Goal: Check status: Check status

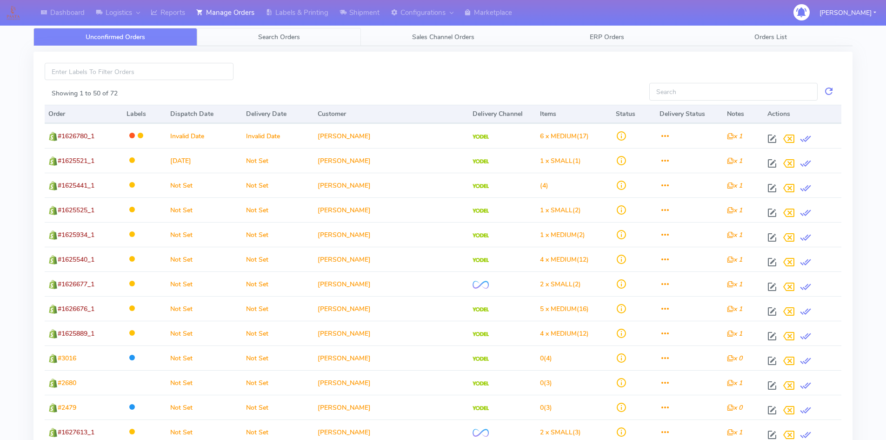
click at [279, 29] on link "Search Orders" at bounding box center [279, 37] width 164 height 18
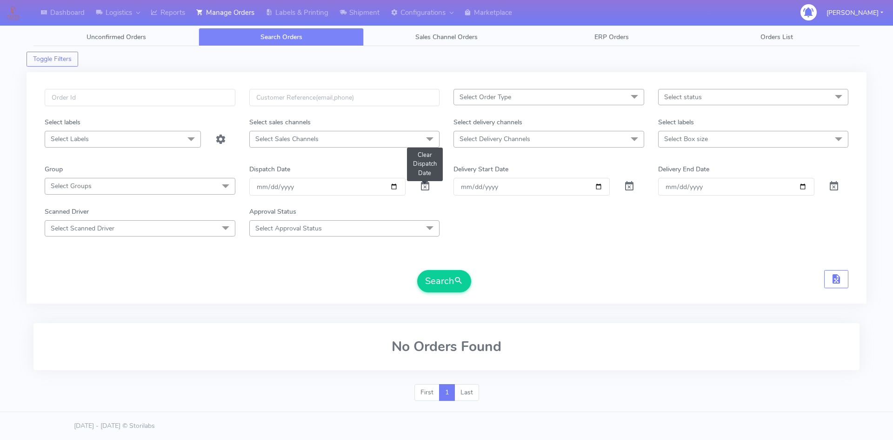
click at [426, 186] on span at bounding box center [425, 188] width 11 height 9
click at [105, 94] on input "text" at bounding box center [140, 97] width 191 height 17
paste input "1625777"
type input "1625777"
click at [417, 270] on button "Search" at bounding box center [444, 281] width 54 height 22
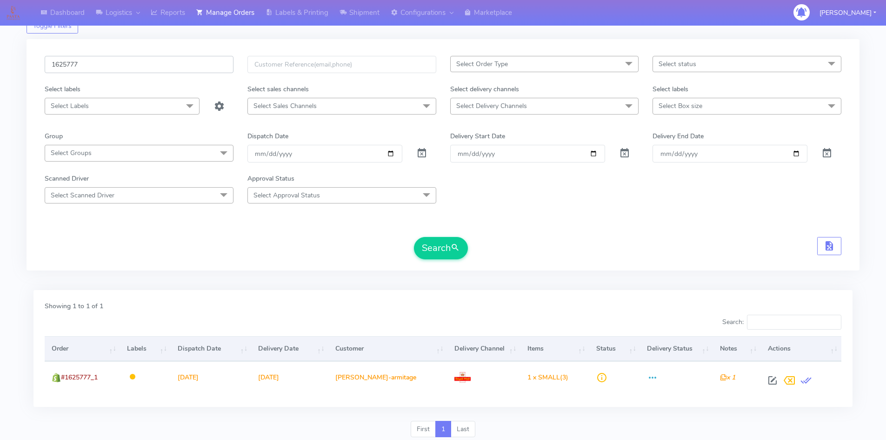
scroll to position [66, 0]
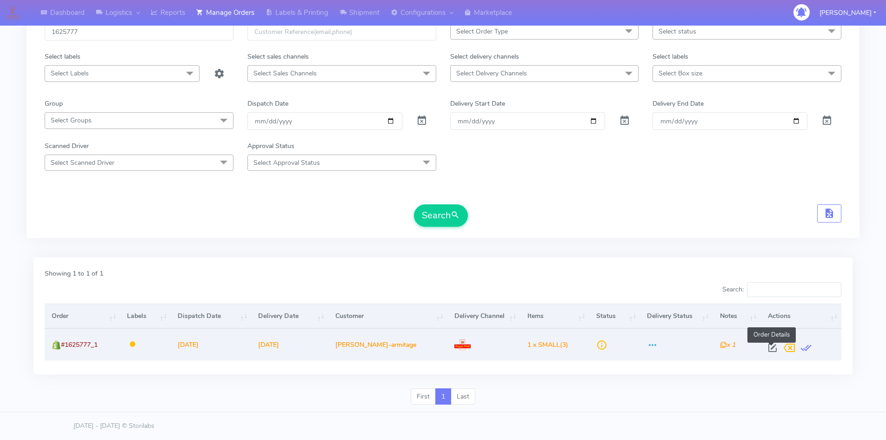
click at [774, 348] on span at bounding box center [772, 349] width 17 height 9
select select "3"
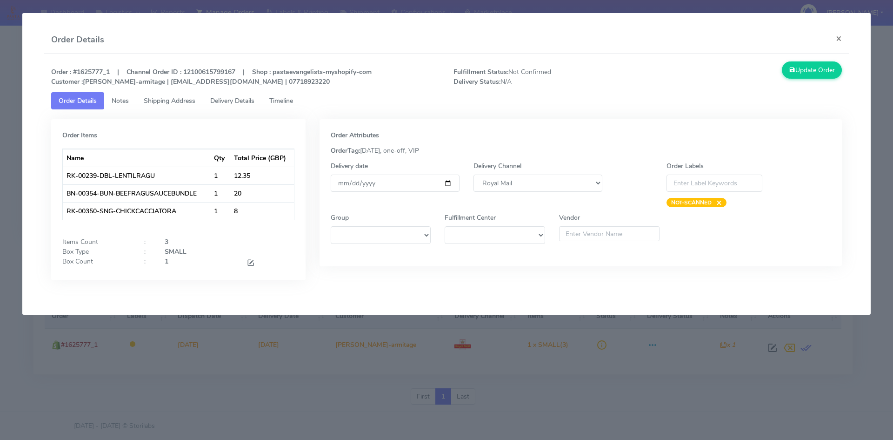
click at [232, 98] on span "Delivery Details" at bounding box center [232, 100] width 44 height 9
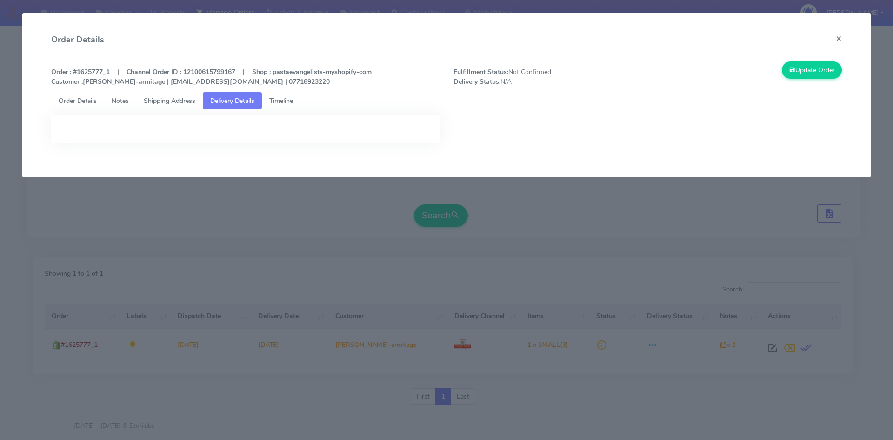
click at [283, 95] on link "Timeline" at bounding box center [281, 100] width 39 height 17
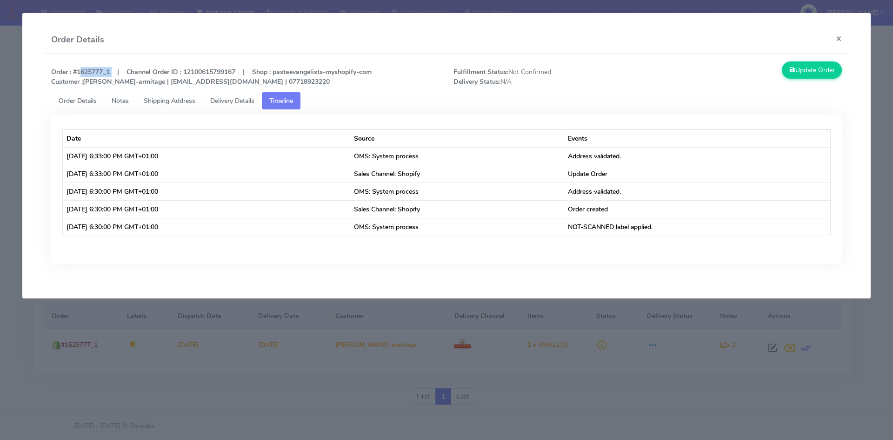
drag, startPoint x: 111, startPoint y: 70, endPoint x: 76, endPoint y: 70, distance: 34.9
click at [76, 70] on strong "Order : #1625777_1 | Channel Order ID : 12100615799167 | Shop : pastaevangelist…" at bounding box center [211, 76] width 320 height 19
copy strong "1625777_1"
click at [236, 101] on span "Delivery Details" at bounding box center [232, 100] width 44 height 9
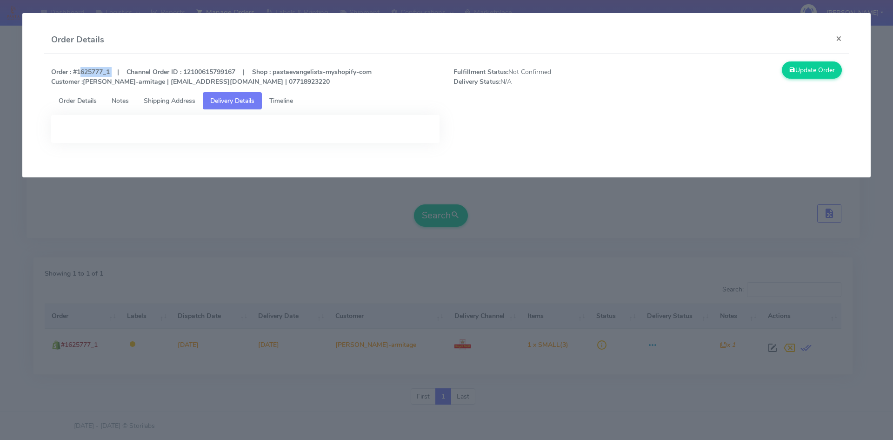
click at [169, 103] on span "Shipping Address" at bounding box center [170, 100] width 52 height 9
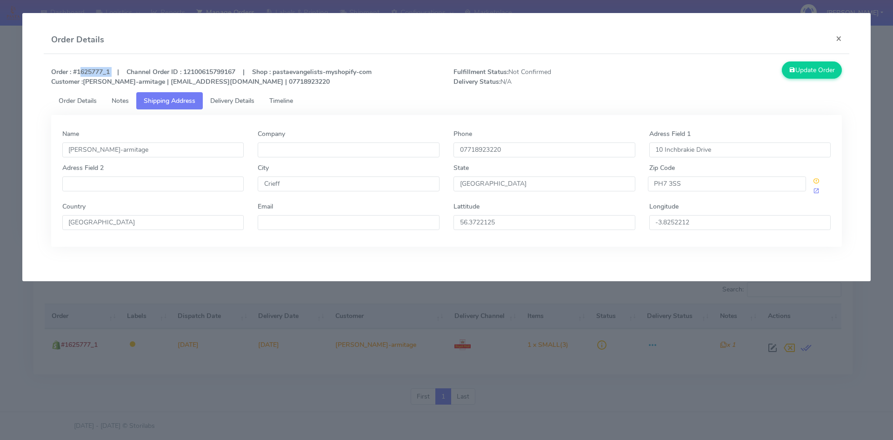
click at [120, 101] on span "Notes" at bounding box center [120, 100] width 17 height 9
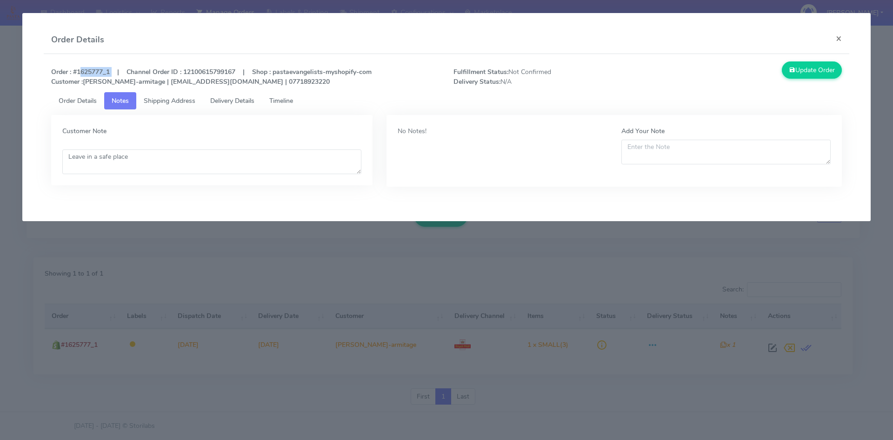
click at [75, 98] on span "Order Details" at bounding box center [78, 100] width 38 height 9
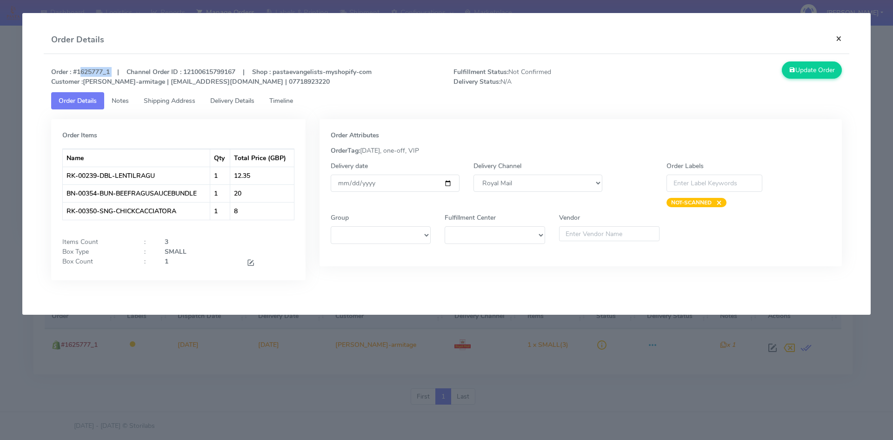
click at [842, 33] on button "×" at bounding box center [838, 38] width 21 height 25
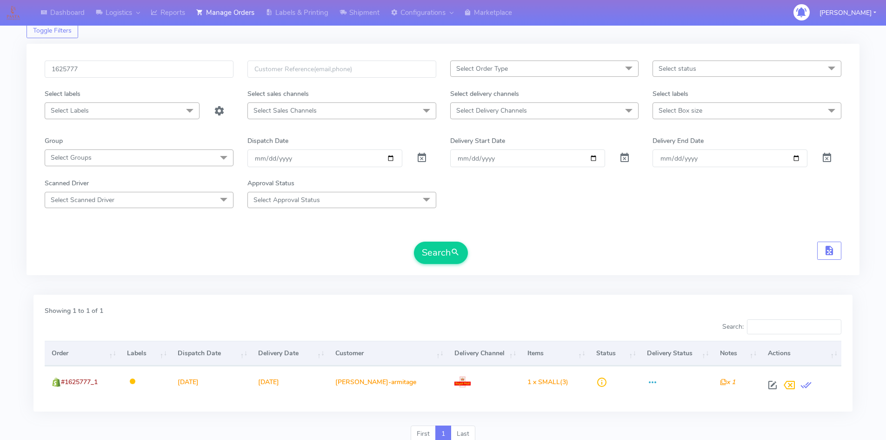
scroll to position [0, 0]
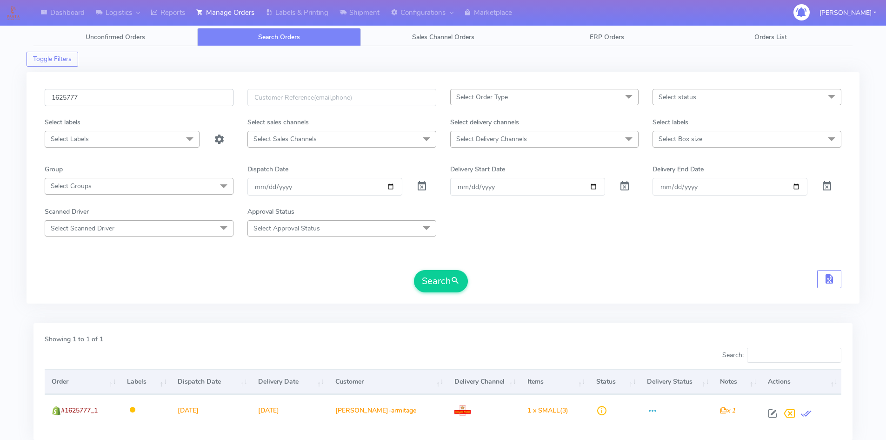
drag, startPoint x: 117, startPoint y: 100, endPoint x: 7, endPoint y: 97, distance: 109.4
click at [9, 97] on div "Dashboard Logistics [GEOGRAPHIC_DATA] Logistics Reports Manage Orders Labels & …" at bounding box center [443, 247] width 886 height 460
paste input "169"
type input "1625169"
click at [439, 283] on button "Search" at bounding box center [441, 281] width 54 height 22
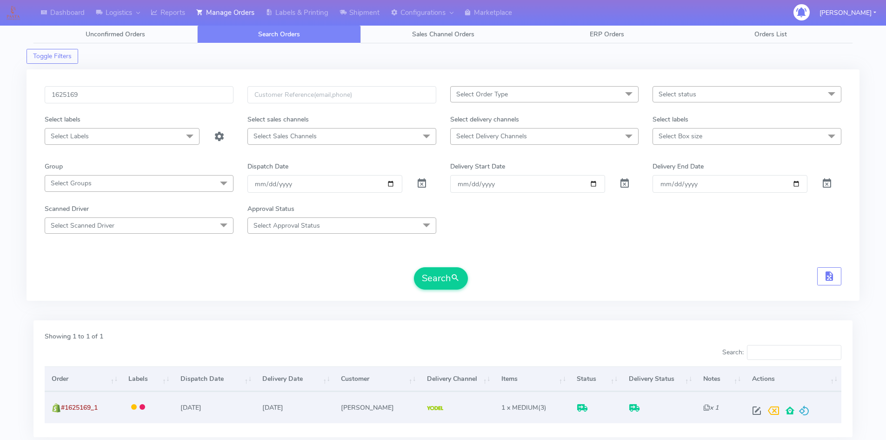
scroll to position [66, 0]
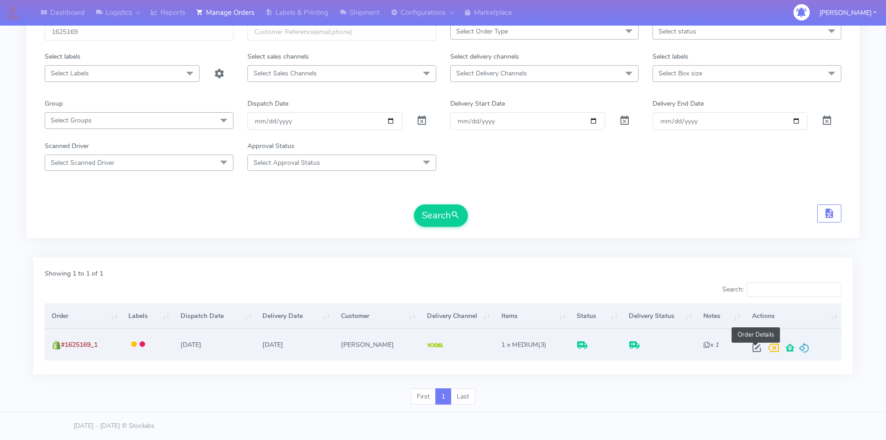
click at [756, 349] on span at bounding box center [756, 349] width 17 height 9
select select "5"
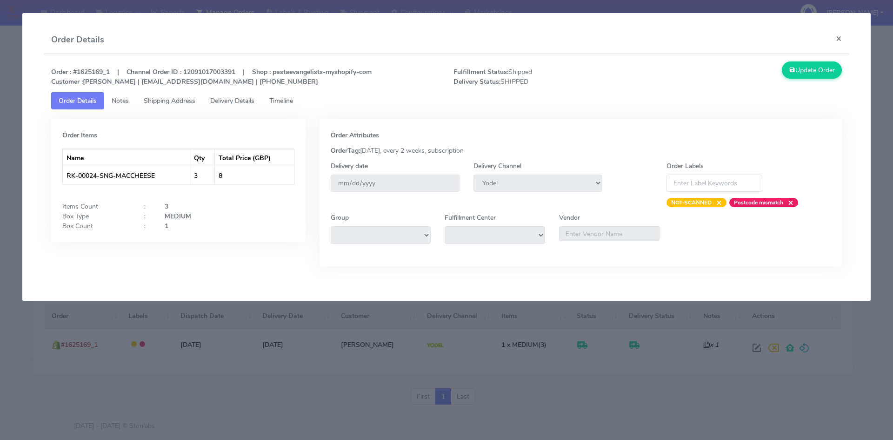
click at [281, 99] on span "Timeline" at bounding box center [281, 100] width 24 height 9
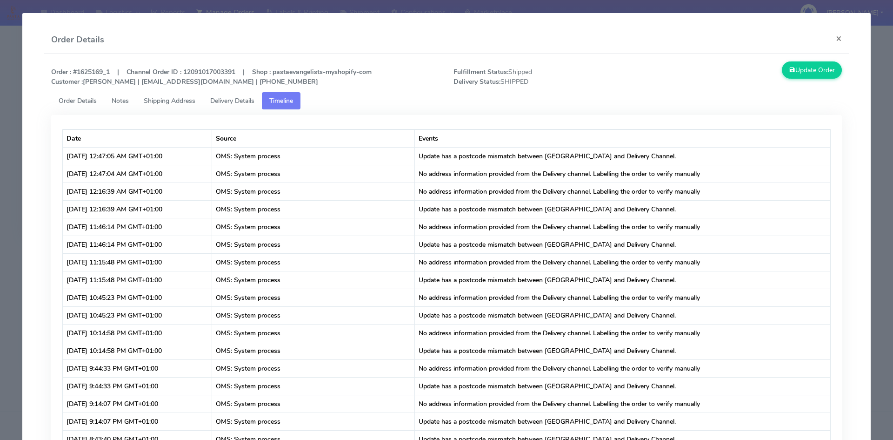
click at [242, 99] on span "Delivery Details" at bounding box center [232, 100] width 44 height 9
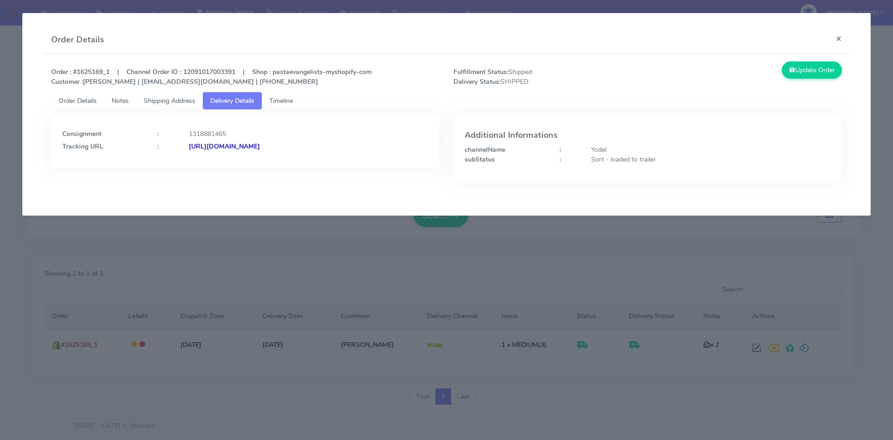
click at [260, 147] on strong "[URL][DOMAIN_NAME]" at bounding box center [224, 146] width 71 height 9
click at [840, 38] on button "×" at bounding box center [838, 38] width 21 height 25
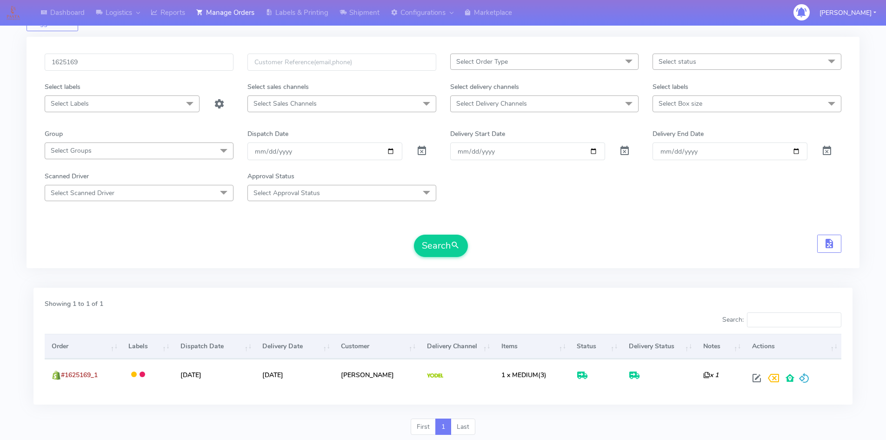
scroll to position [19, 0]
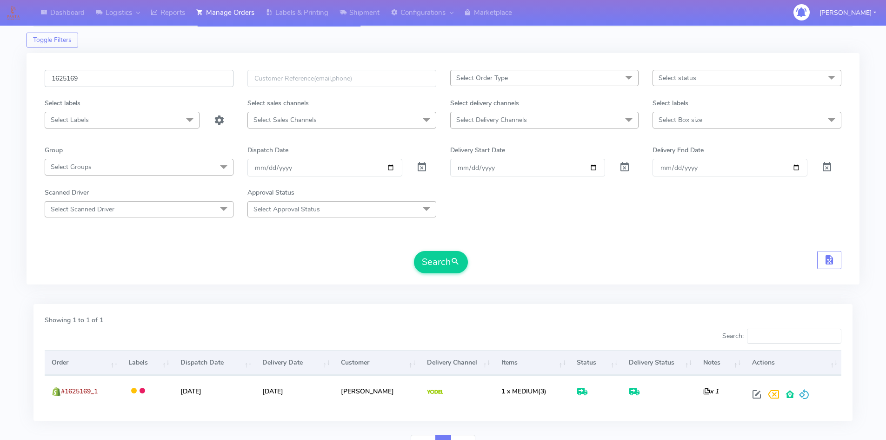
drag, startPoint x: 36, startPoint y: 74, endPoint x: 0, endPoint y: 72, distance: 36.3
click at [0, 73] on div "Dashboard Logistics [GEOGRAPHIC_DATA] Logistics Reports Manage Orders Labels & …" at bounding box center [443, 228] width 886 height 460
paste input "055"
type input "1625055"
click at [440, 266] on button "Search" at bounding box center [441, 262] width 54 height 22
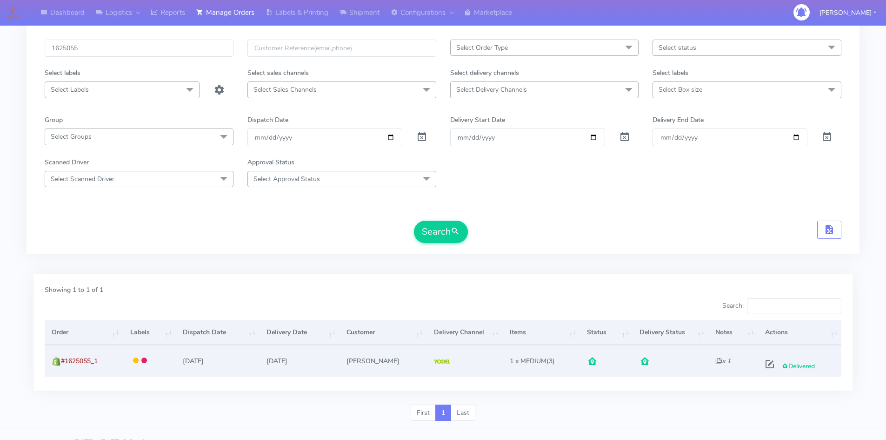
scroll to position [66, 0]
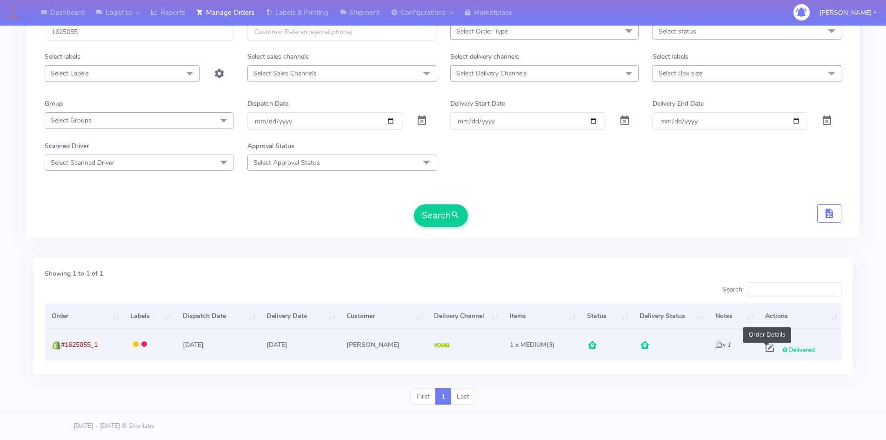
click at [764, 347] on span at bounding box center [769, 349] width 17 height 9
select select "5"
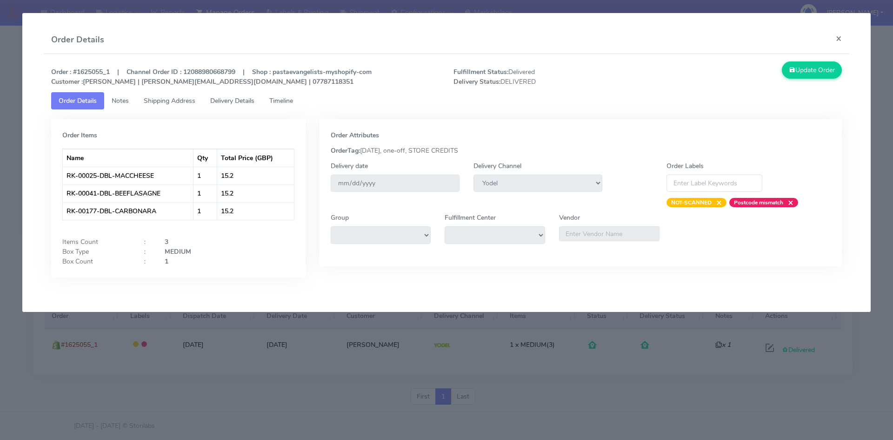
click at [123, 102] on span "Notes" at bounding box center [120, 100] width 17 height 9
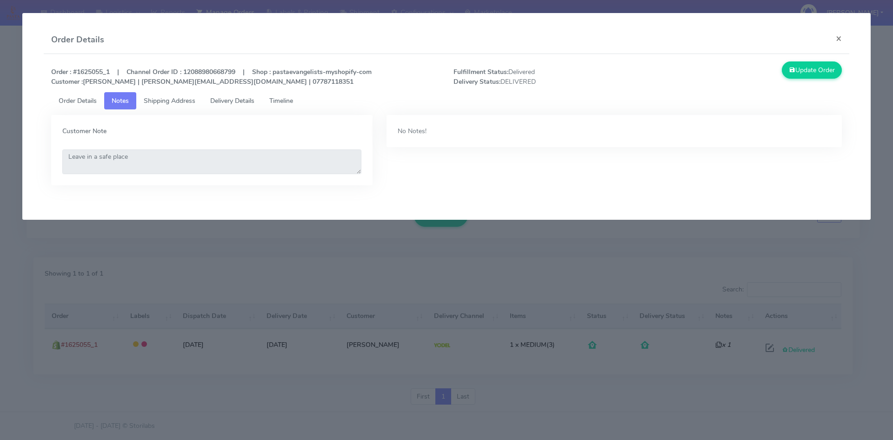
click at [168, 104] on span "Shipping Address" at bounding box center [170, 100] width 52 height 9
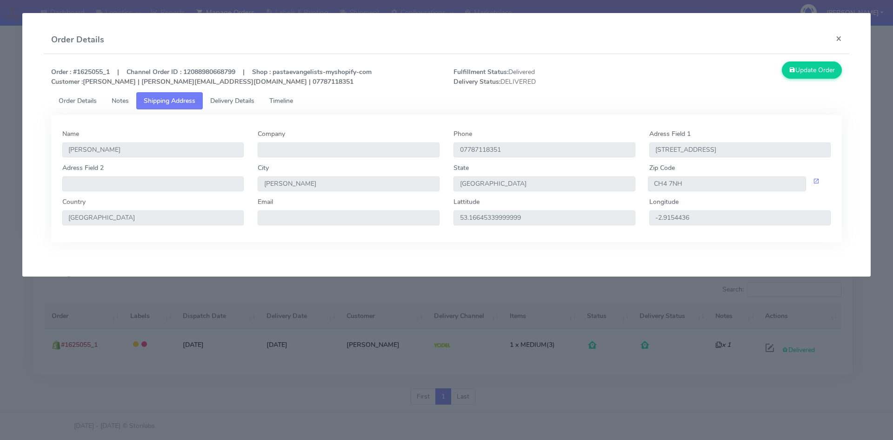
click at [240, 102] on span "Delivery Details" at bounding box center [232, 100] width 44 height 9
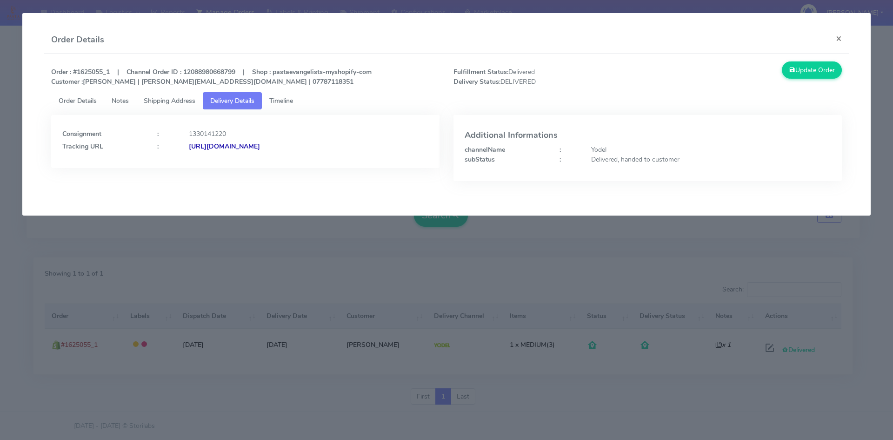
click at [260, 147] on strong "[URL][DOMAIN_NAME]" at bounding box center [224, 146] width 71 height 9
click at [840, 38] on button "×" at bounding box center [838, 38] width 21 height 25
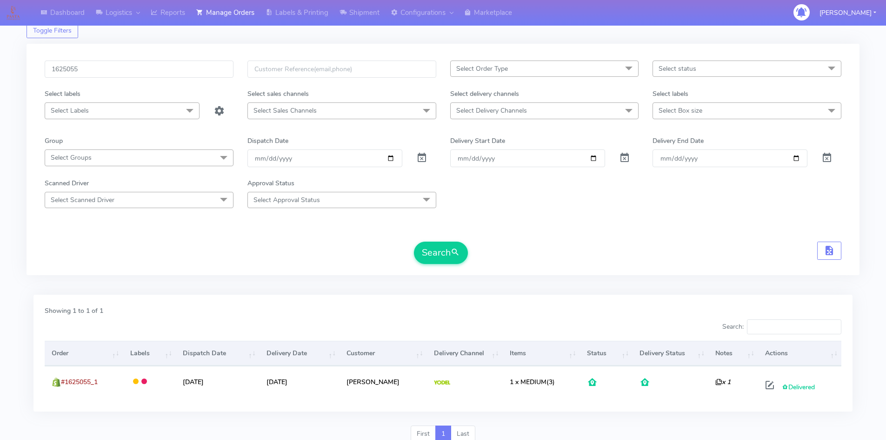
scroll to position [0, 0]
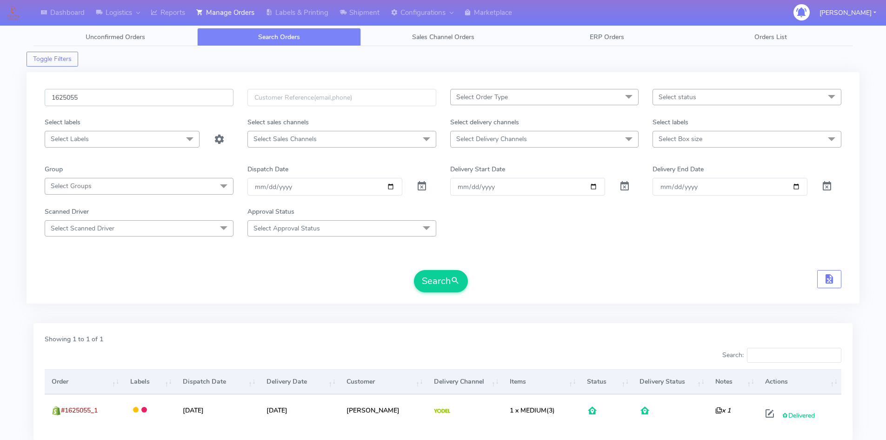
click at [12, 93] on div "Dashboard Logistics [GEOGRAPHIC_DATA] Logistics Reports Manage Orders Labels & …" at bounding box center [443, 247] width 886 height 460
paste input "696"
type input "1626965"
click at [437, 285] on button "Search" at bounding box center [441, 281] width 54 height 22
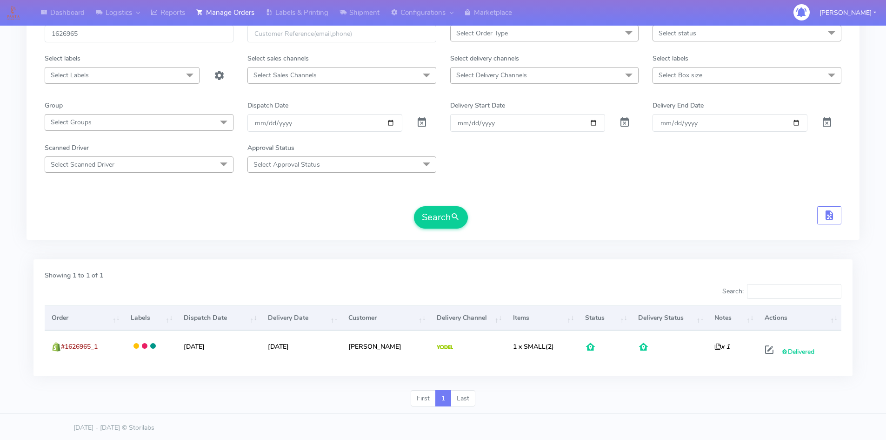
scroll to position [66, 0]
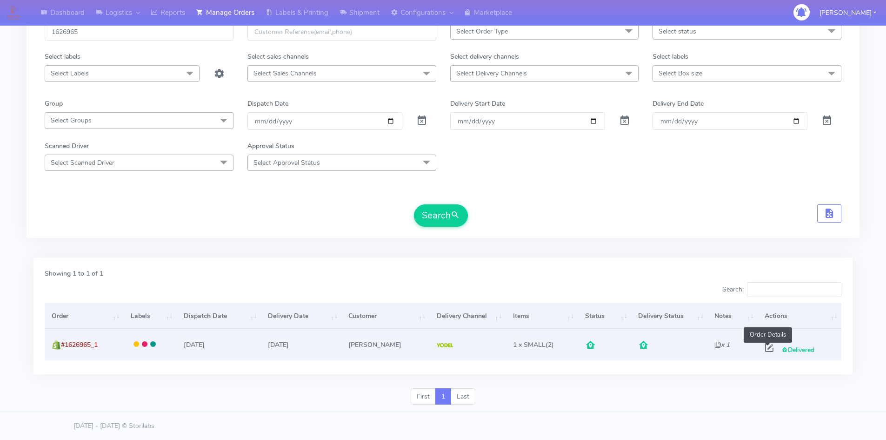
click at [769, 347] on span at bounding box center [769, 349] width 17 height 9
select select "5"
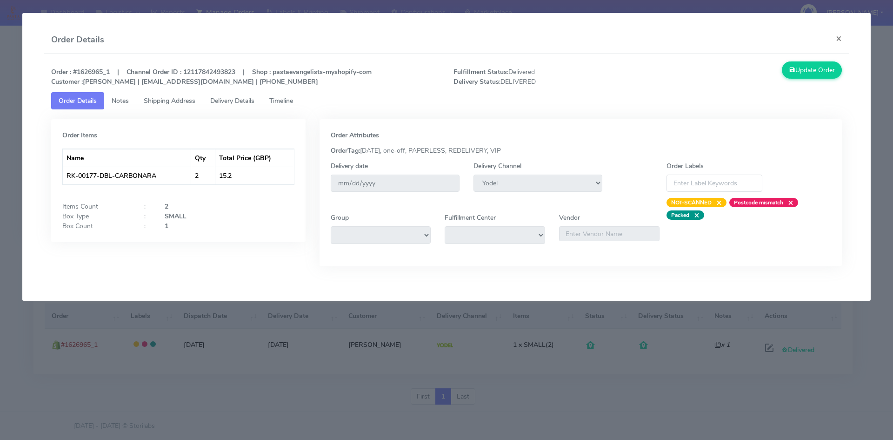
click at [235, 101] on span "Delivery Details" at bounding box center [232, 100] width 44 height 9
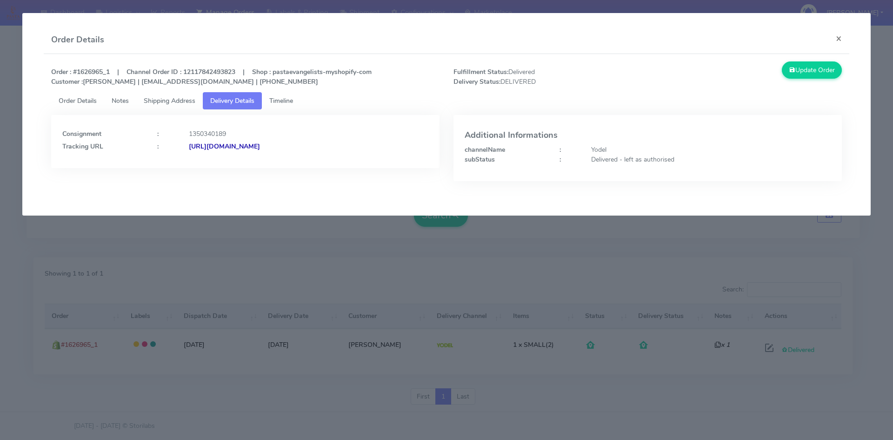
click at [260, 146] on strong "[URL][DOMAIN_NAME]" at bounding box center [224, 146] width 71 height 9
click at [838, 32] on button "×" at bounding box center [838, 38] width 21 height 25
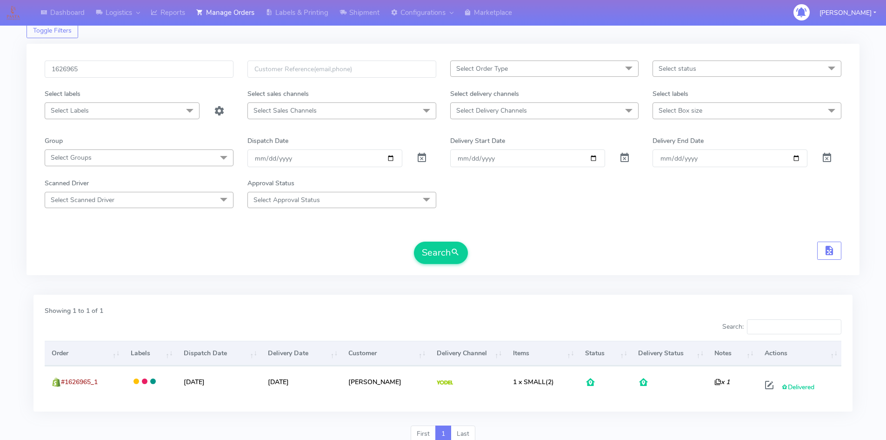
scroll to position [0, 0]
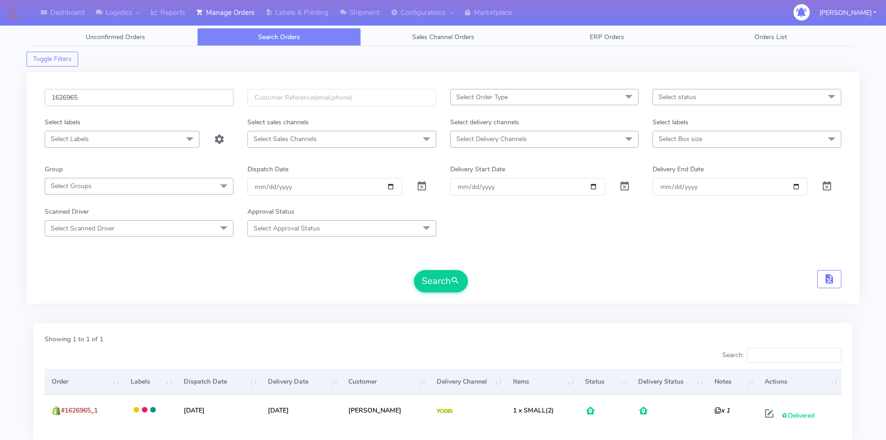
drag, startPoint x: 90, startPoint y: 97, endPoint x: 5, endPoint y: 100, distance: 84.7
click at [7, 100] on div "Dashboard Logistics [GEOGRAPHIC_DATA] Logistics Reports Manage Orders Labels & …" at bounding box center [443, 247] width 886 height 460
paste input "#1619483A"
type input "#1619483A"
click at [438, 283] on button "Search" at bounding box center [441, 281] width 54 height 22
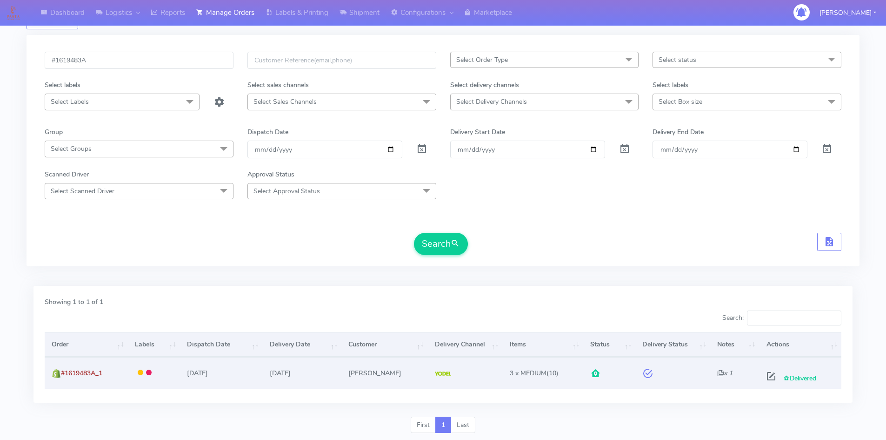
scroll to position [66, 0]
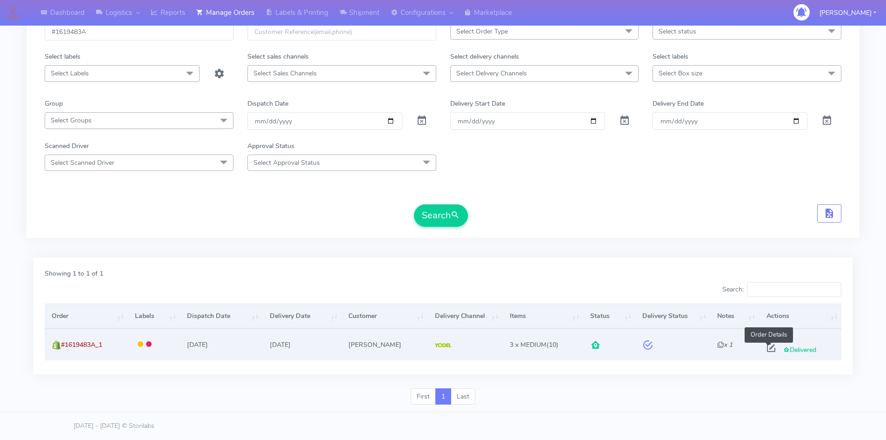
click at [767, 348] on span at bounding box center [771, 349] width 17 height 9
select select "5"
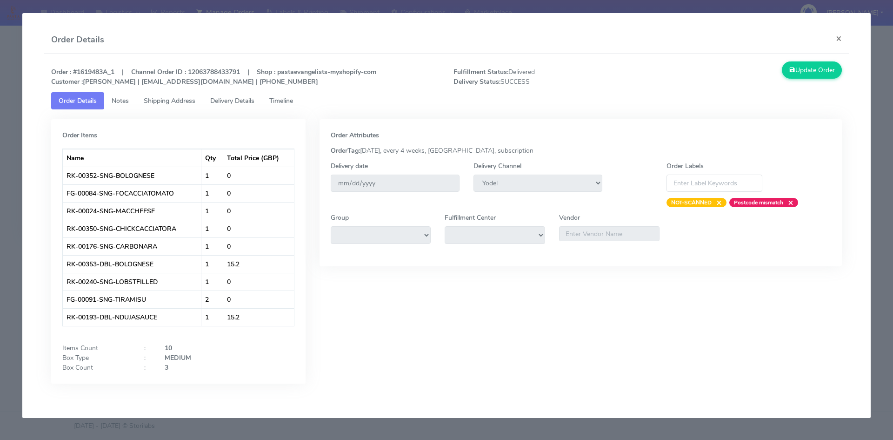
click at [284, 102] on span "Timeline" at bounding box center [281, 100] width 24 height 9
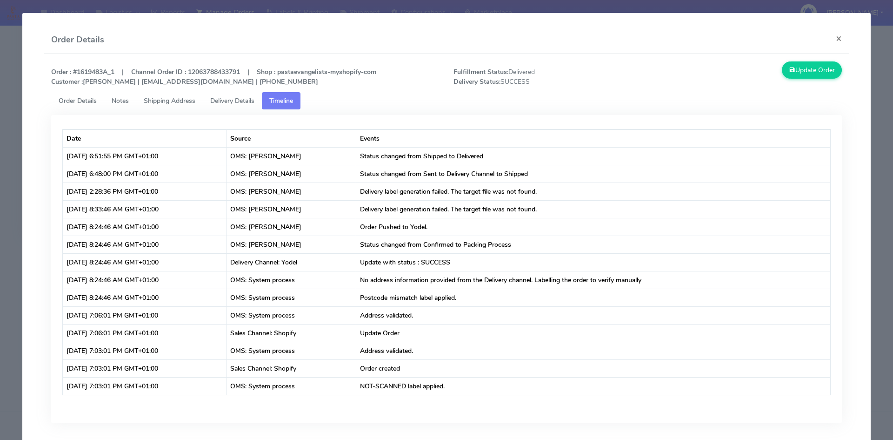
click at [223, 97] on span "Delivery Details" at bounding box center [232, 100] width 44 height 9
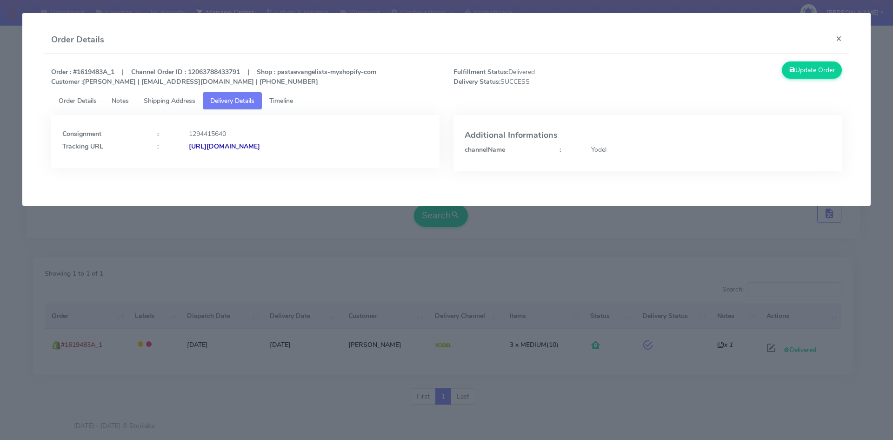
click at [260, 147] on strong "[URL][DOMAIN_NAME]" at bounding box center [224, 146] width 71 height 9
drag, startPoint x: 368, startPoint y: 146, endPoint x: 289, endPoint y: 150, distance: 78.7
click at [289, 150] on div "[URL][DOMAIN_NAME]" at bounding box center [308, 146] width 253 height 10
copy strong "JJD0002249960896245"
click at [325, 177] on div "Consignment : 1294415640 Tracking URL : [URL][DOMAIN_NAME]" at bounding box center [245, 150] width 402 height 70
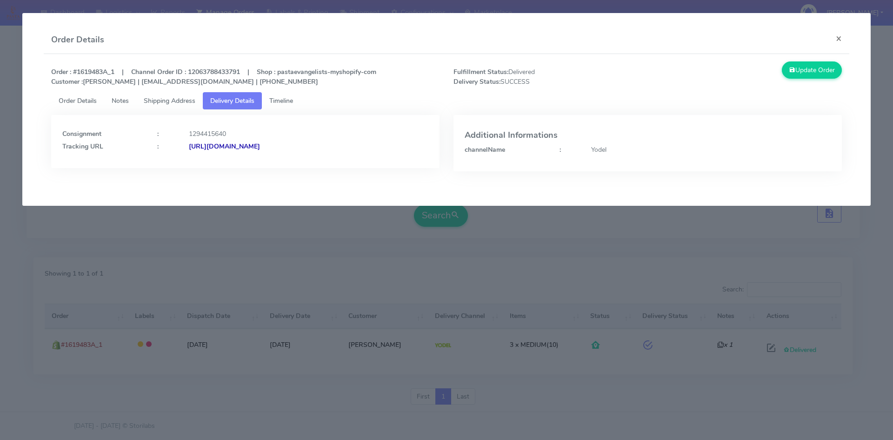
click at [283, 102] on span "Timeline" at bounding box center [281, 100] width 24 height 9
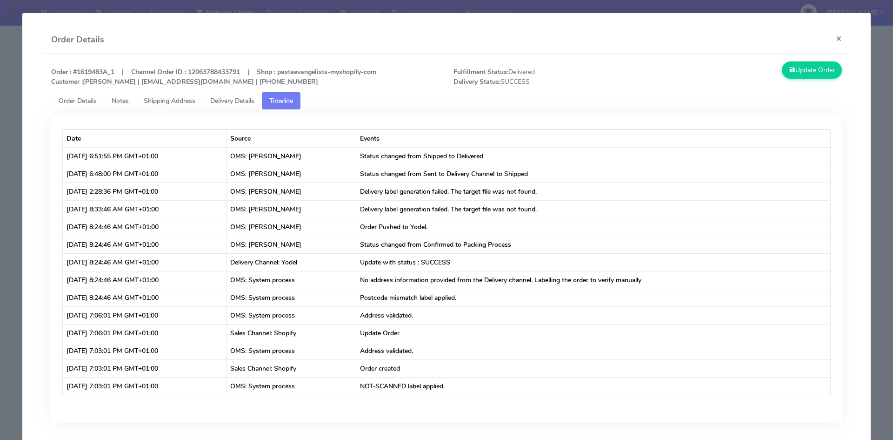
click at [78, 101] on span "Order Details" at bounding box center [78, 100] width 38 height 9
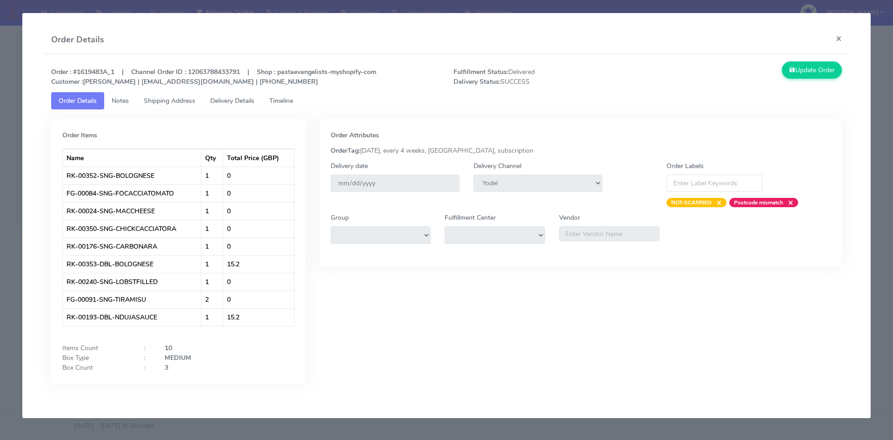
click at [127, 102] on span "Notes" at bounding box center [120, 100] width 17 height 9
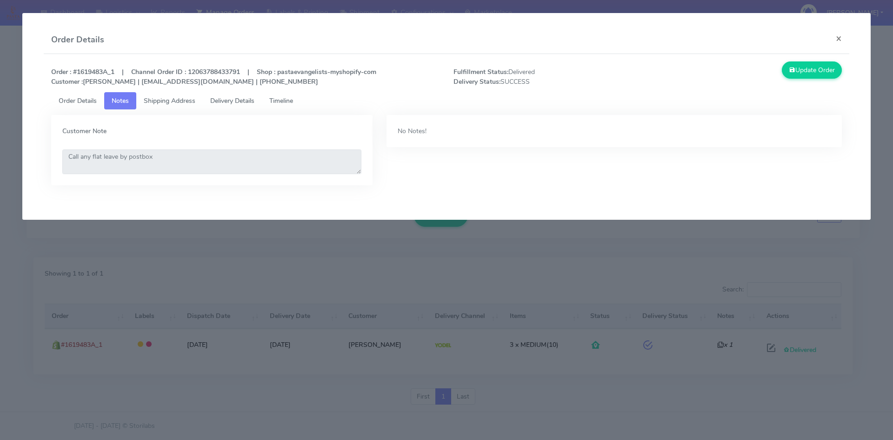
click at [160, 103] on span "Shipping Address" at bounding box center [170, 100] width 52 height 9
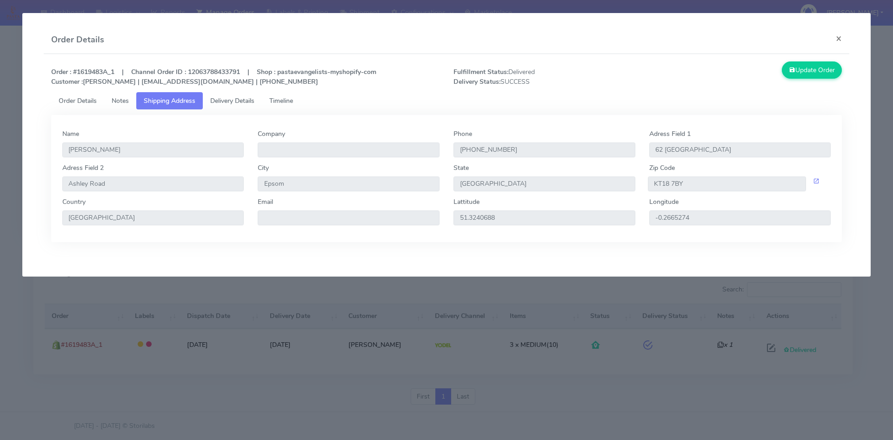
click at [113, 102] on span "Notes" at bounding box center [120, 100] width 17 height 9
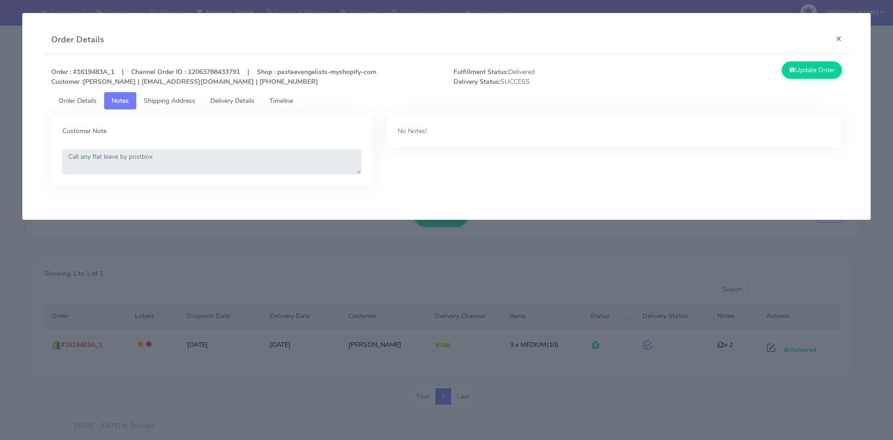
click at [186, 102] on span "Shipping Address" at bounding box center [170, 100] width 52 height 9
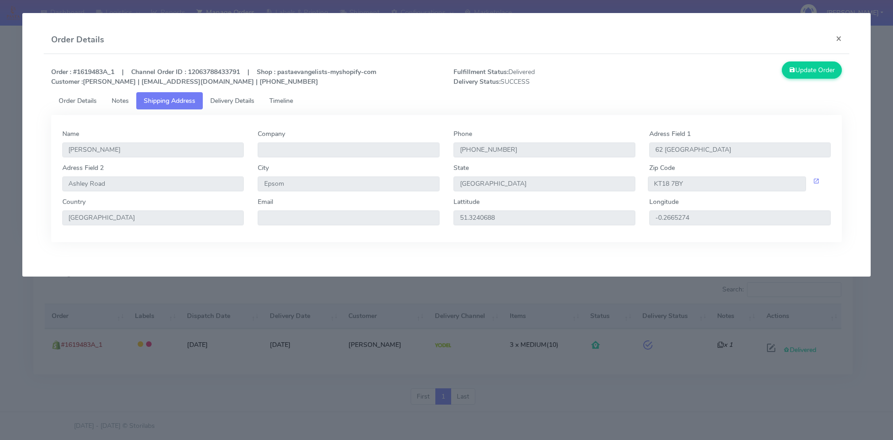
click at [231, 96] on link "Delivery Details" at bounding box center [232, 100] width 59 height 17
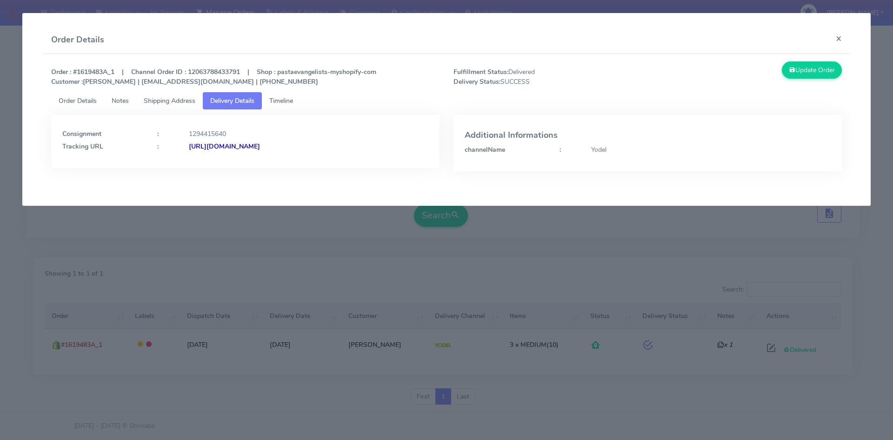
click at [284, 94] on link "Timeline" at bounding box center [281, 100] width 39 height 17
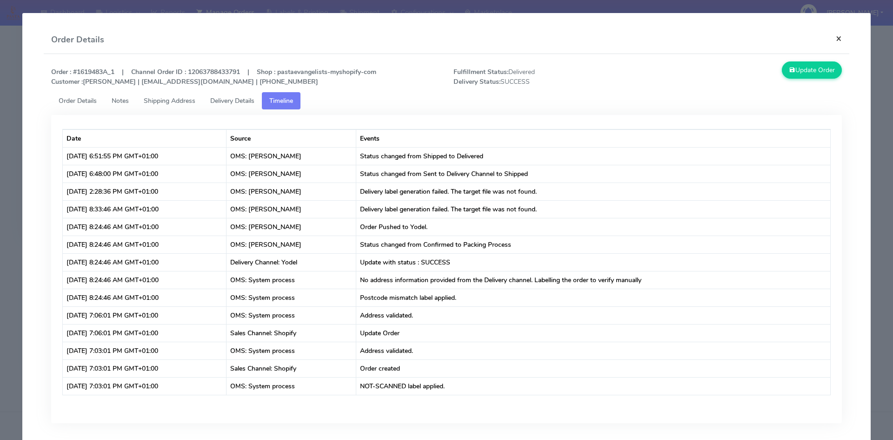
click at [828, 41] on button "×" at bounding box center [838, 38] width 21 height 25
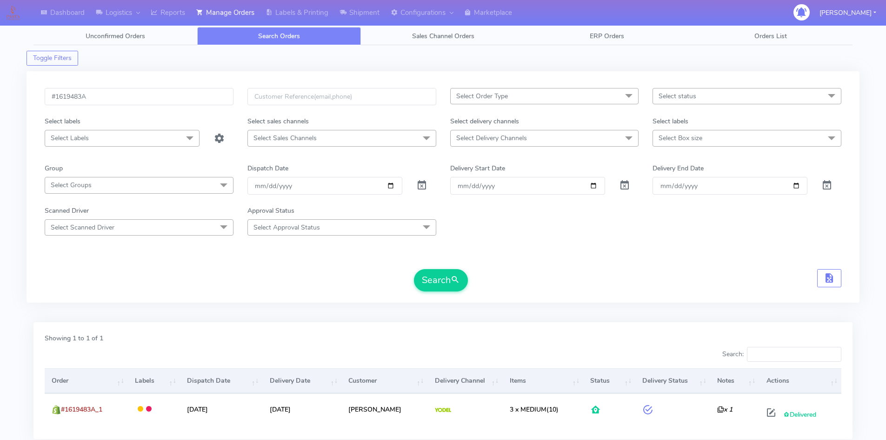
scroll to position [0, 0]
drag, startPoint x: 77, startPoint y: 97, endPoint x: 0, endPoint y: 95, distance: 77.2
click at [0, 95] on div "Dashboard Logistics [GEOGRAPHIC_DATA] Logistics Reports Manage Orders Labels & …" at bounding box center [443, 247] width 886 height 460
paste input "7919"
type input "#1617919"
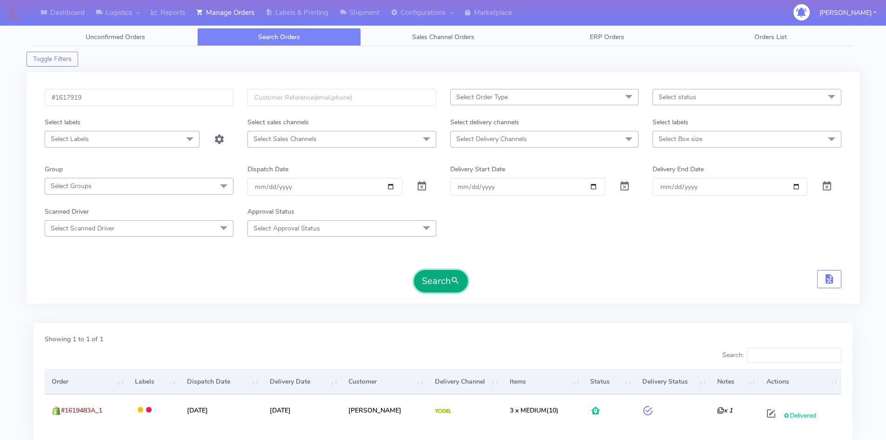
click at [452, 285] on span "submit" at bounding box center [455, 280] width 9 height 13
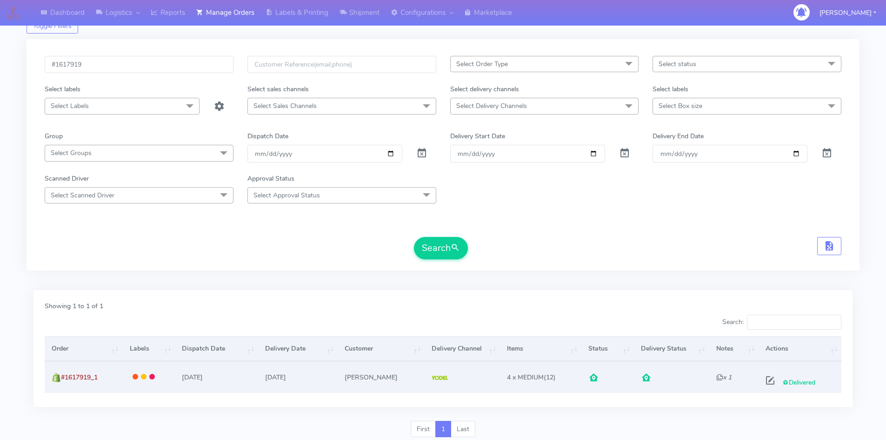
scroll to position [66, 0]
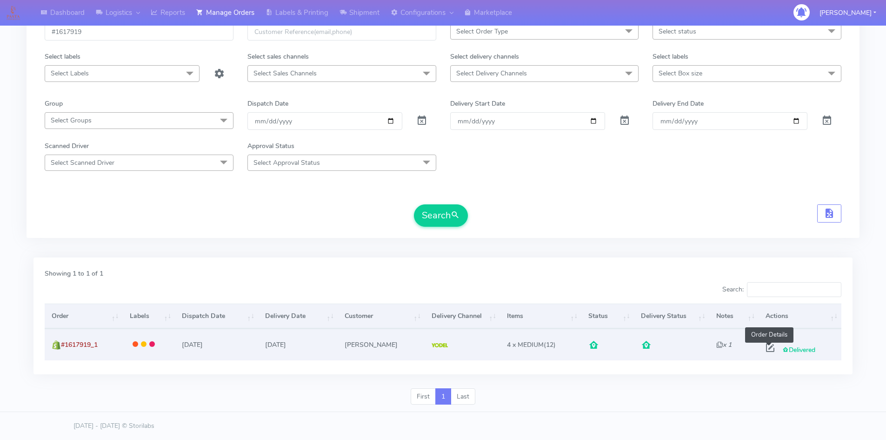
click at [771, 348] on span at bounding box center [770, 349] width 17 height 9
select select "5"
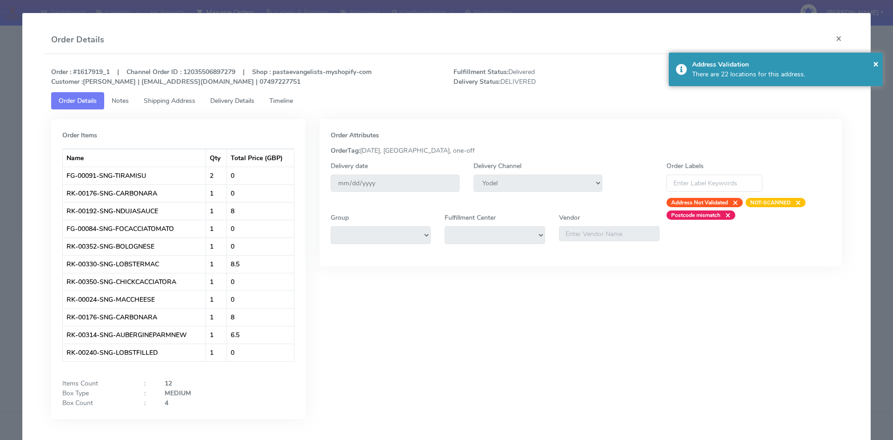
click at [282, 99] on span "Timeline" at bounding box center [281, 100] width 24 height 9
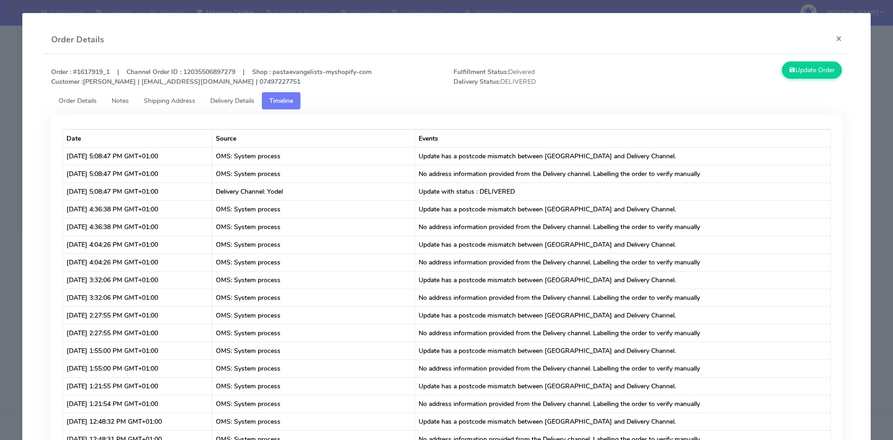
click at [226, 97] on span "Delivery Details" at bounding box center [232, 100] width 44 height 9
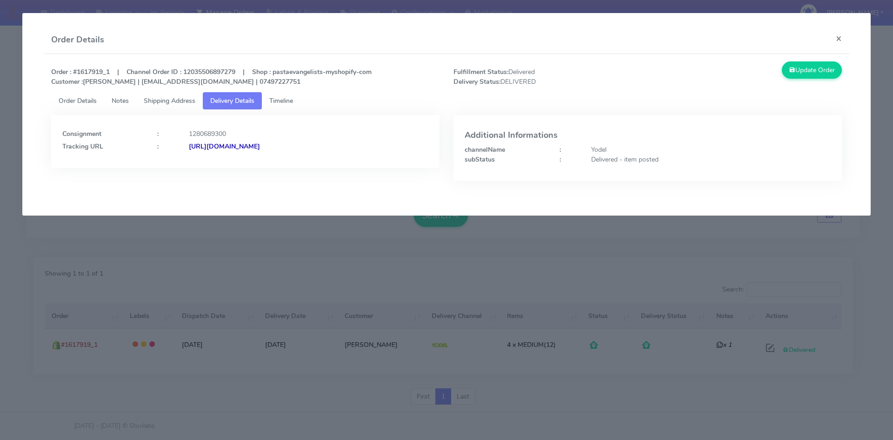
click at [260, 147] on strong "[URL][DOMAIN_NAME]" at bounding box center [224, 146] width 71 height 9
click at [80, 100] on span "Order Details" at bounding box center [78, 100] width 38 height 9
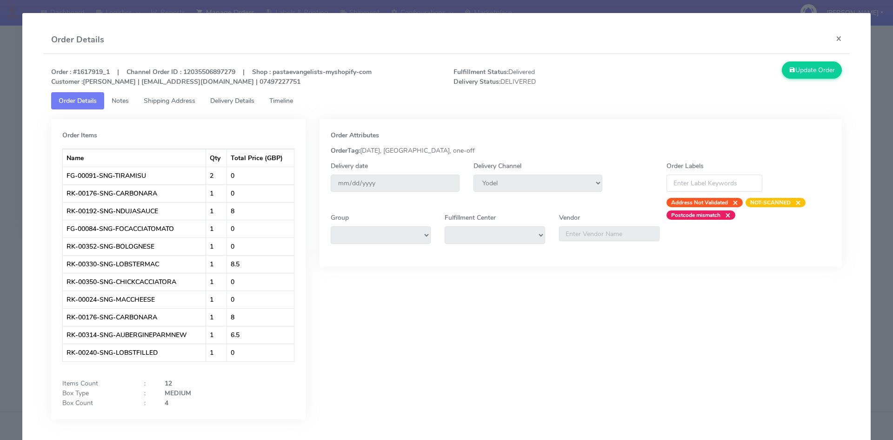
click at [242, 99] on span "Delivery Details" at bounding box center [232, 100] width 44 height 9
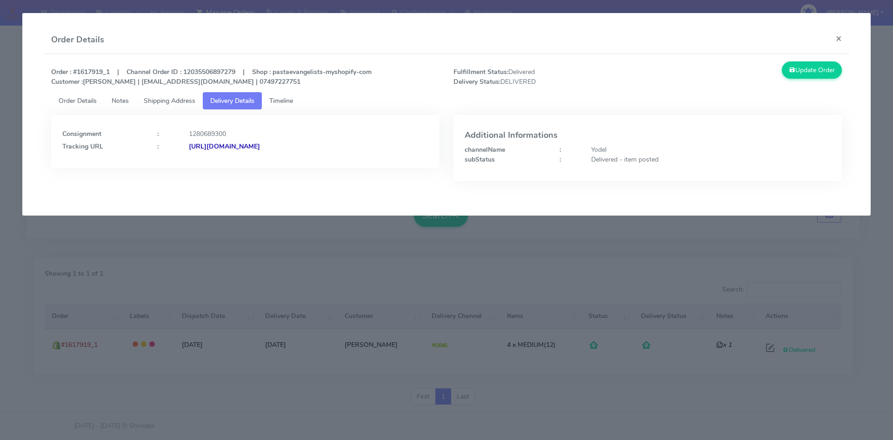
click at [298, 96] on link "Timeline" at bounding box center [281, 100] width 39 height 17
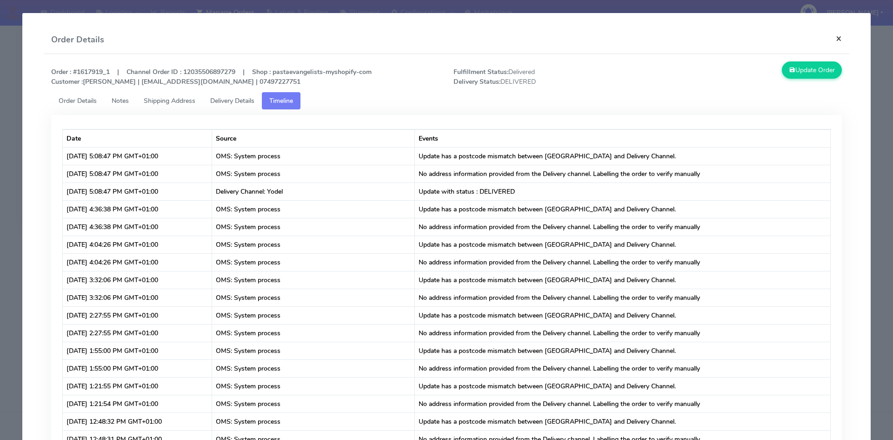
click at [836, 39] on button "×" at bounding box center [838, 38] width 21 height 25
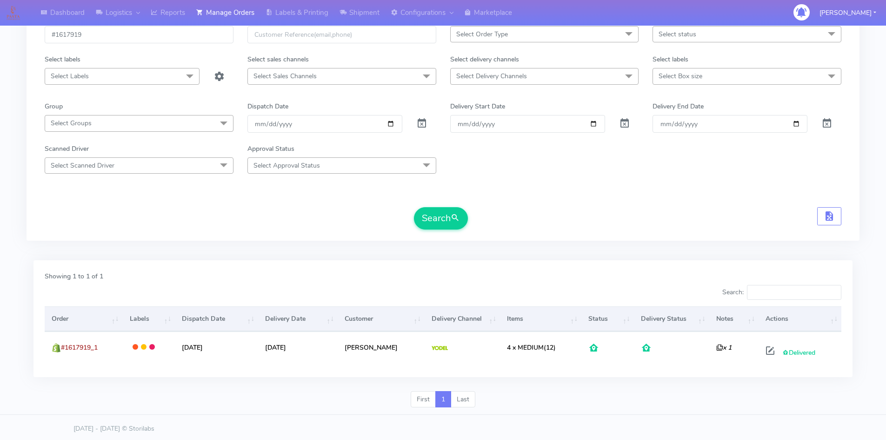
scroll to position [0, 0]
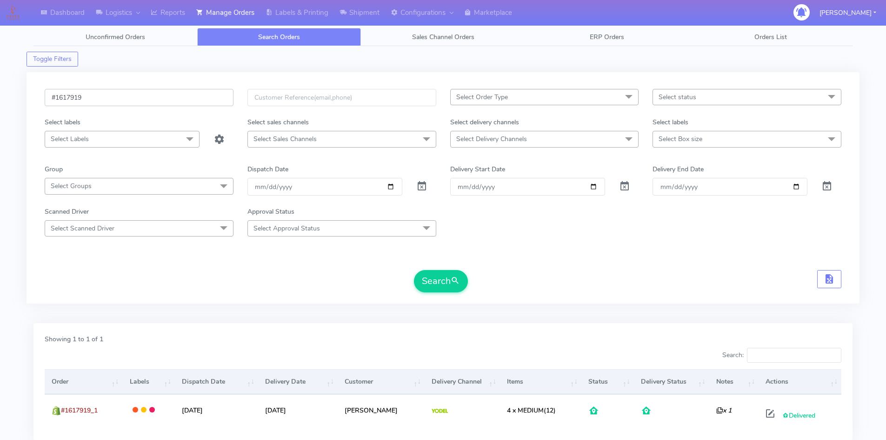
drag, startPoint x: 107, startPoint y: 93, endPoint x: 13, endPoint y: 91, distance: 94.0
click at [27, 92] on div "#1617919 Select Order Type Select All MEALS ATAVI One Off Pasta Club Gift Kit E…" at bounding box center [443, 187] width 833 height 231
paste input "1625402"
type input "1625402"
click at [446, 280] on button "Search" at bounding box center [441, 281] width 54 height 22
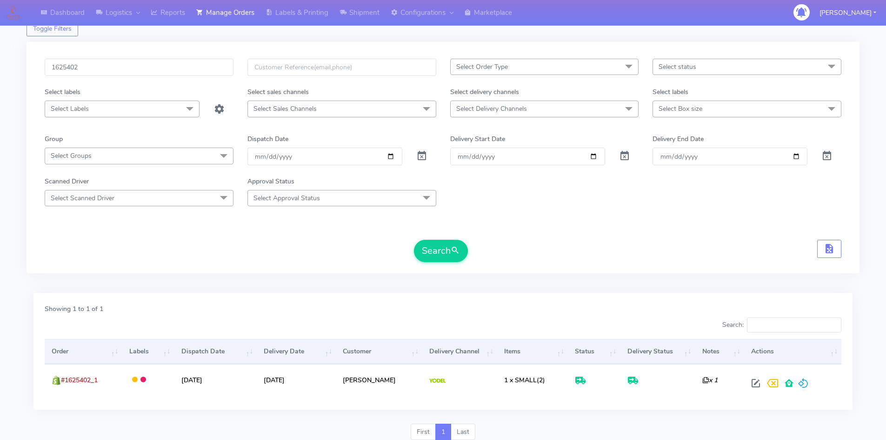
scroll to position [47, 0]
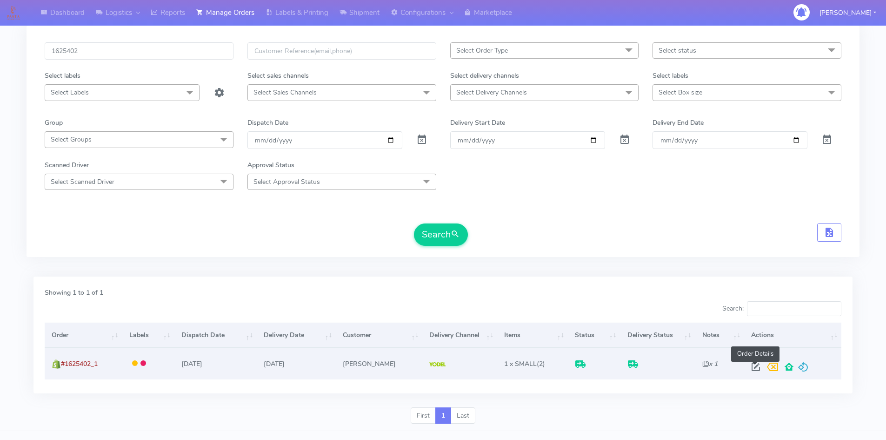
click at [754, 367] on span at bounding box center [755, 368] width 17 height 9
select select "5"
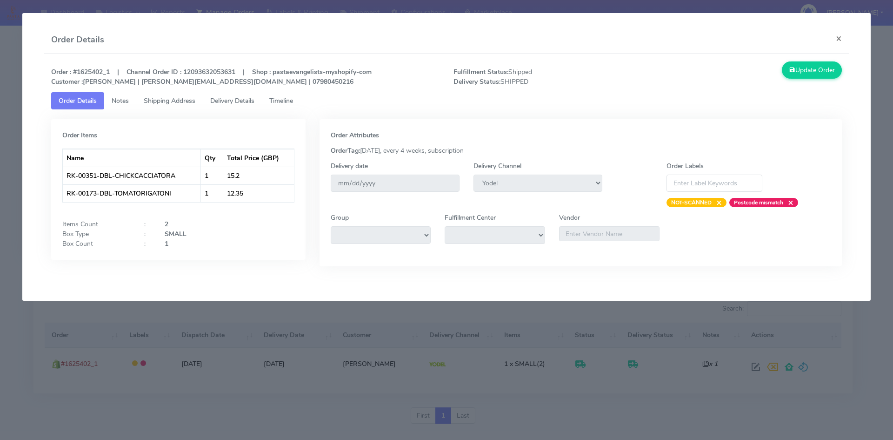
click at [287, 101] on span "Timeline" at bounding box center [281, 100] width 24 height 9
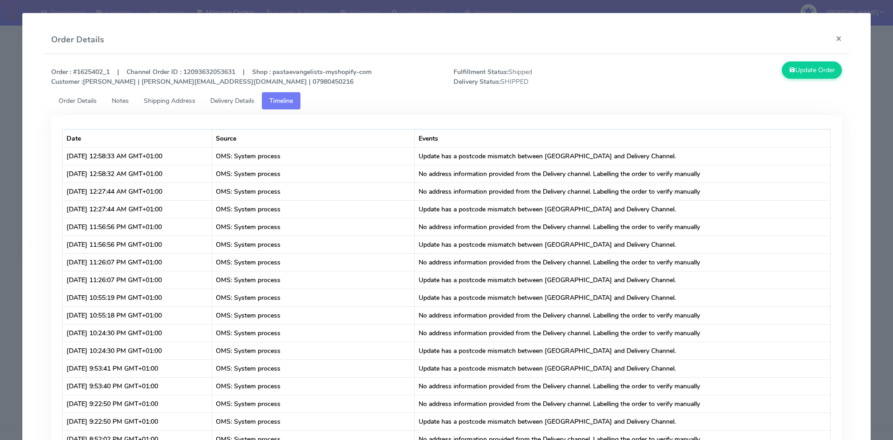
click at [230, 99] on span "Delivery Details" at bounding box center [232, 100] width 44 height 9
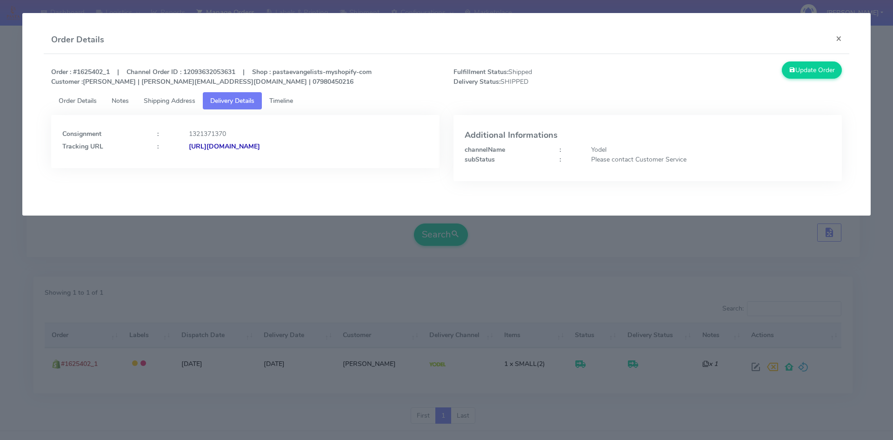
click at [260, 144] on strong "[URL][DOMAIN_NAME]" at bounding box center [224, 146] width 71 height 9
click at [838, 41] on button "×" at bounding box center [838, 38] width 21 height 25
